Goal: Check status: Check status

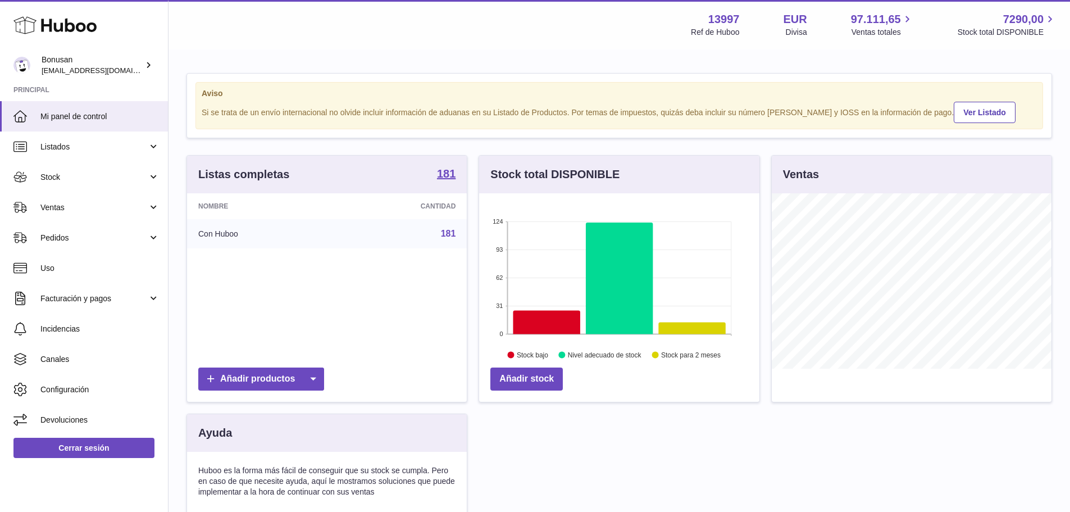
scroll to position [175, 280]
click at [77, 207] on span "Ventas" at bounding box center [93, 207] width 107 height 11
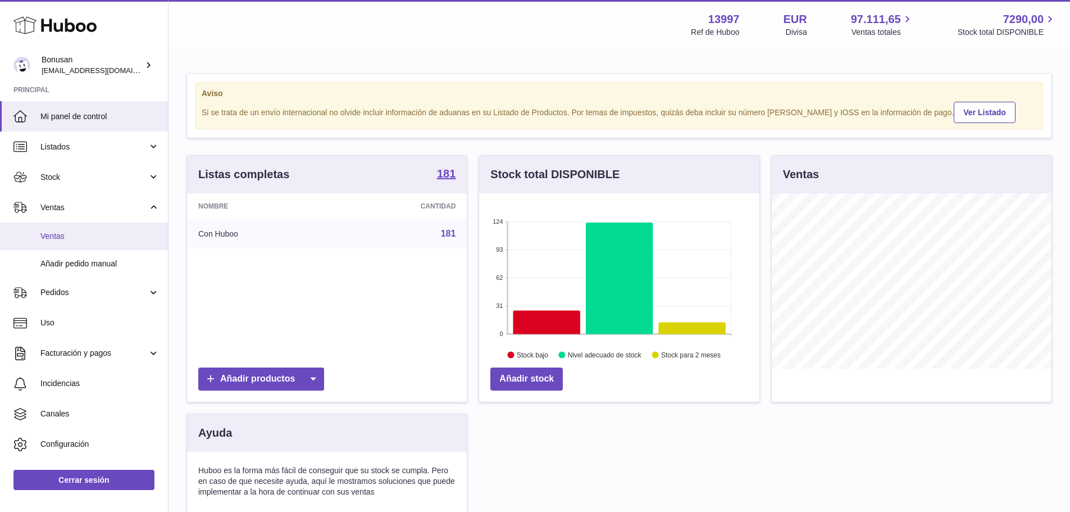
click at [60, 234] on span "Ventas" at bounding box center [99, 236] width 119 height 11
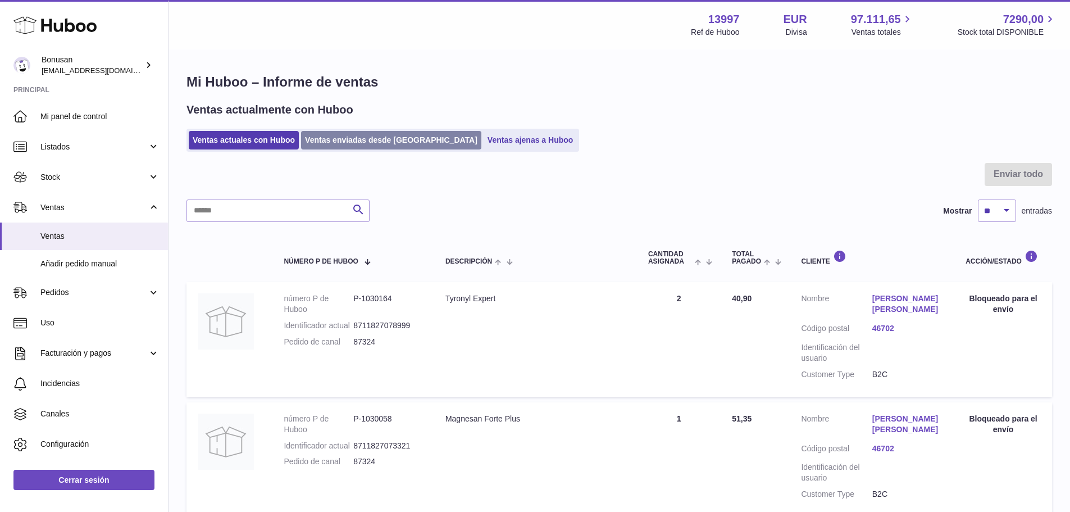
click at [348, 144] on link "Ventas enviadas desde [GEOGRAPHIC_DATA]" at bounding box center [391, 140] width 180 height 19
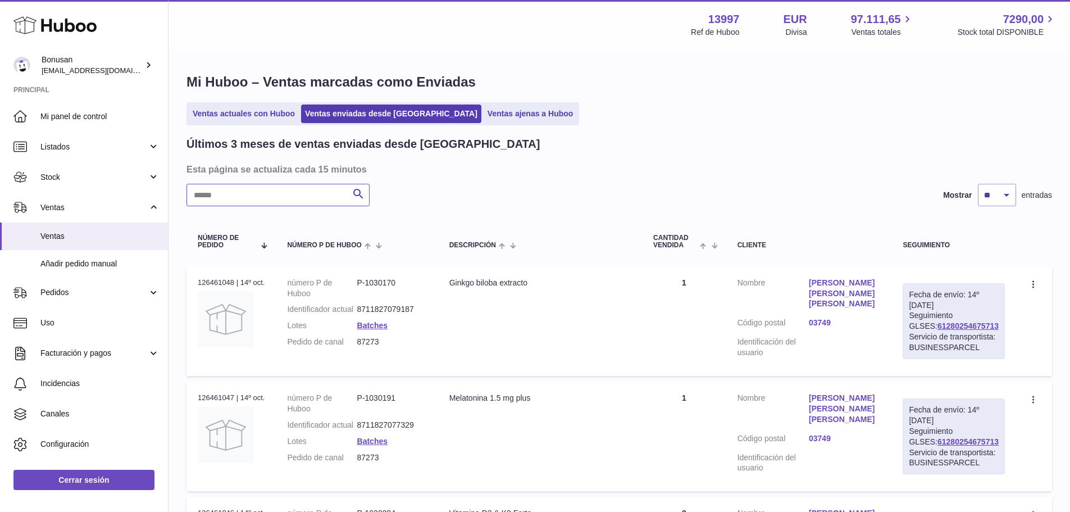
click at [243, 195] on input "text" at bounding box center [278, 195] width 183 height 22
click at [953, 325] on link "61280253616717" at bounding box center [968, 325] width 61 height 9
drag, startPoint x: 232, startPoint y: 195, endPoint x: 174, endPoint y: 188, distance: 58.3
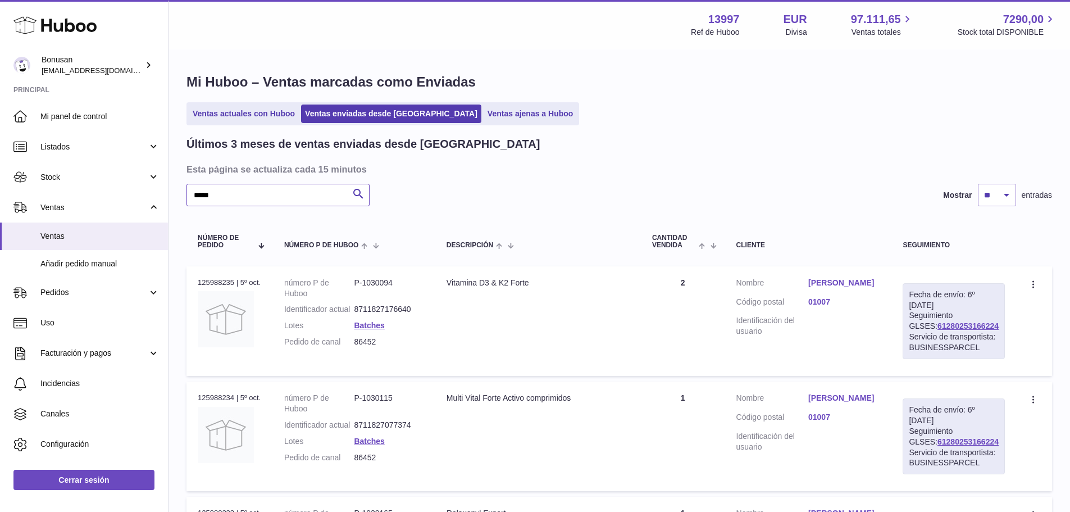
type input "*****"
click at [946, 331] on div "Servicio de transportista: BUSINESSPARCEL" at bounding box center [954, 341] width 90 height 21
click at [944, 325] on link "61280253166224" at bounding box center [968, 325] width 61 height 9
